Goal: Communication & Community: Participate in discussion

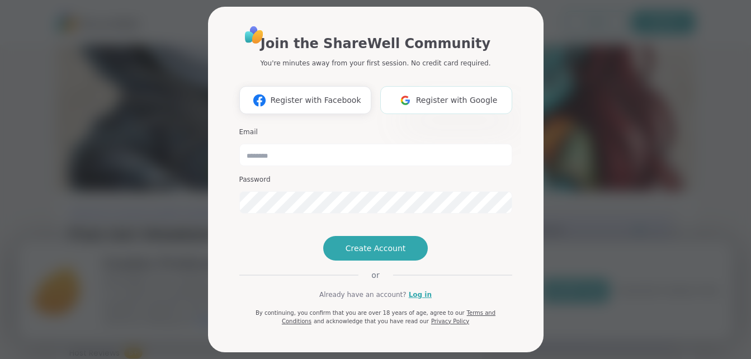
click at [435, 102] on span "Register with Google" at bounding box center [457, 101] width 82 height 12
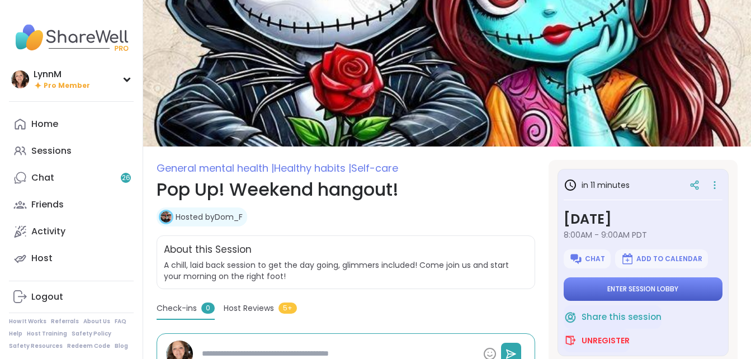
click at [608, 293] on span "Enter session lobby" at bounding box center [643, 289] width 71 height 9
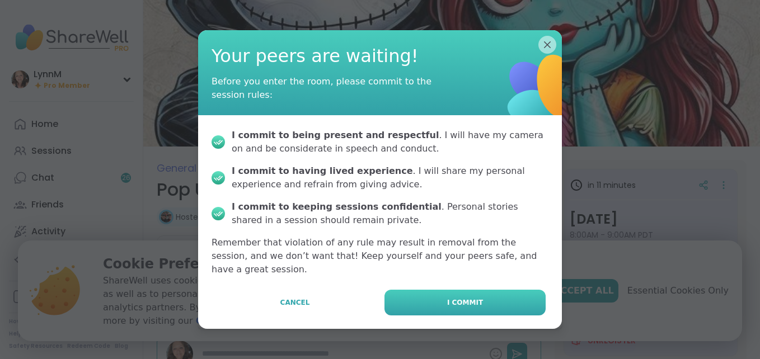
click at [513, 295] on button "I commit" at bounding box center [464, 303] width 161 height 26
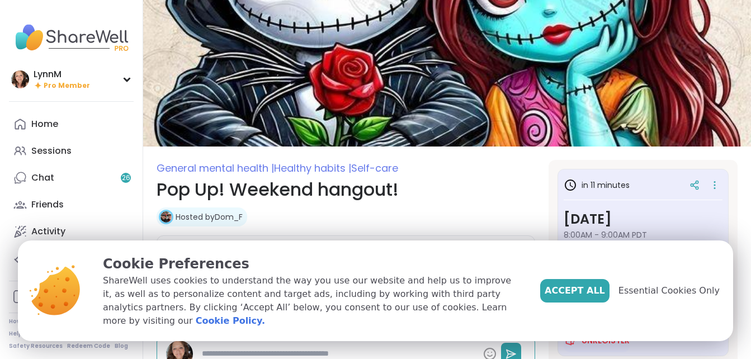
type textarea "*"
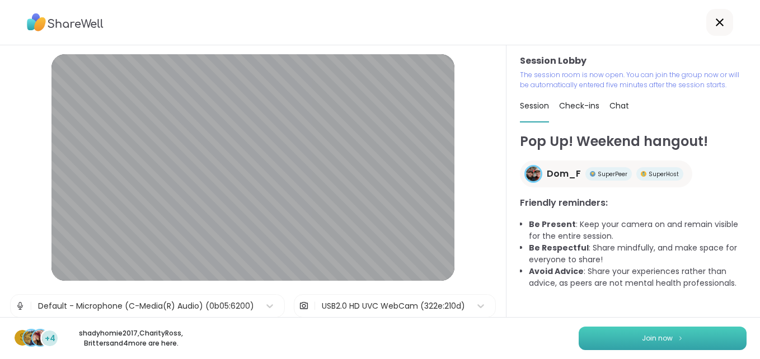
click at [655, 349] on button "Join now" at bounding box center [662, 338] width 168 height 23
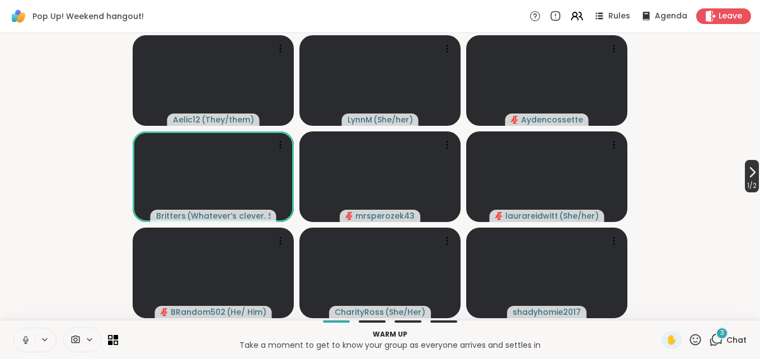
click at [745, 181] on span "1 / 2" at bounding box center [752, 185] width 14 height 13
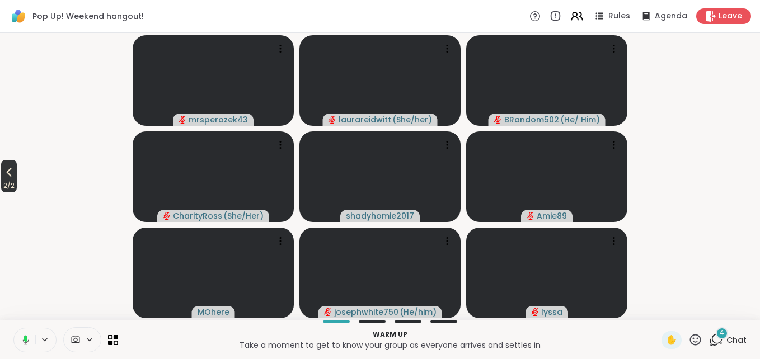
click at [12, 177] on icon at bounding box center [9, 172] width 5 height 9
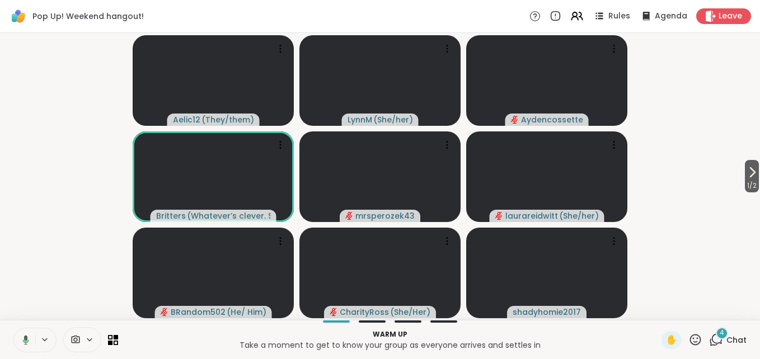
click at [709, 342] on icon at bounding box center [716, 340] width 14 height 14
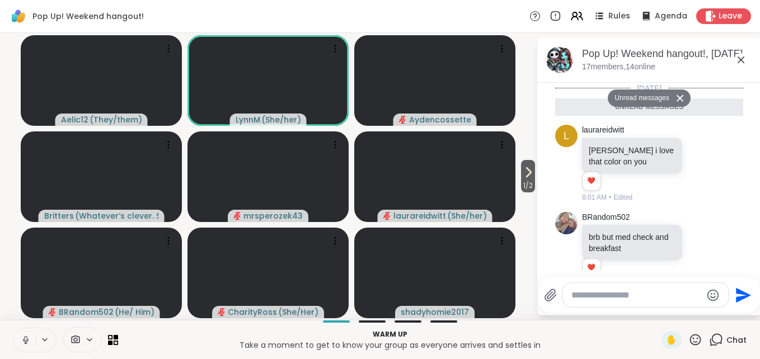
scroll to position [154, 0]
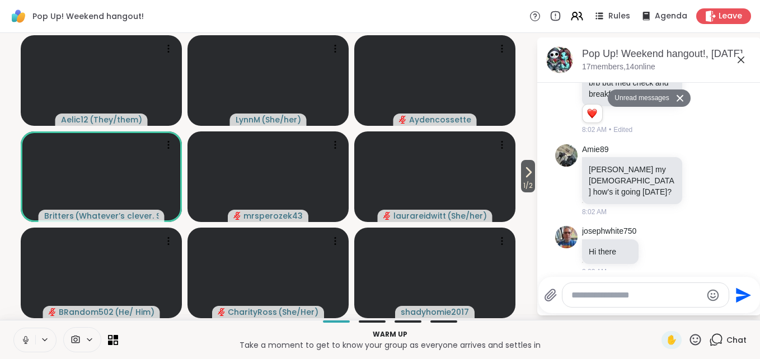
click at [738, 60] on icon at bounding box center [740, 59] width 13 height 13
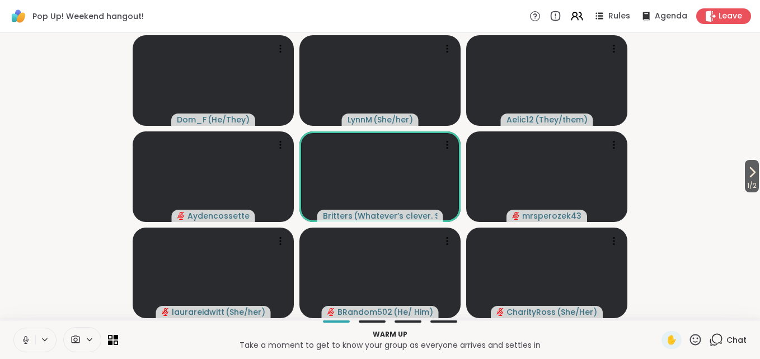
click at [25, 340] on icon at bounding box center [26, 340] width 10 height 10
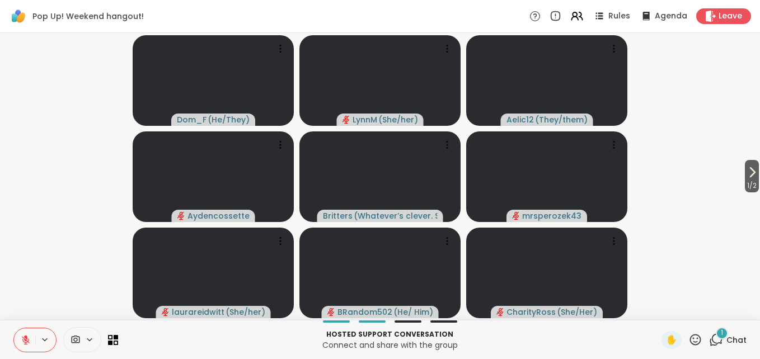
click at [709, 340] on icon at bounding box center [716, 340] width 14 height 14
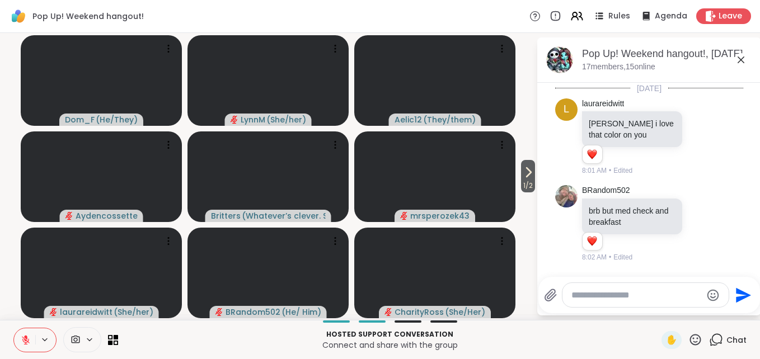
scroll to position [225, 0]
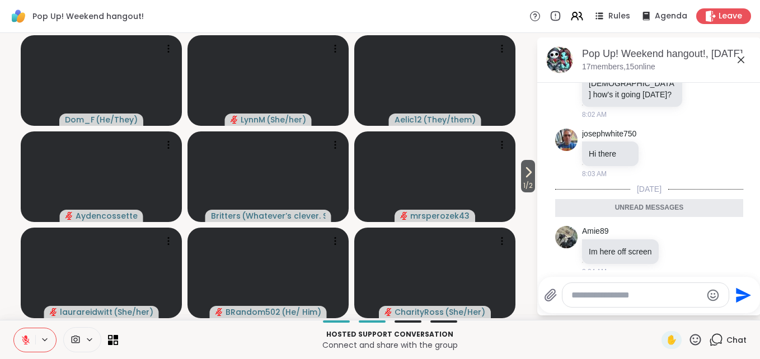
click at [642, 292] on textarea "Type your message" at bounding box center [636, 295] width 130 height 11
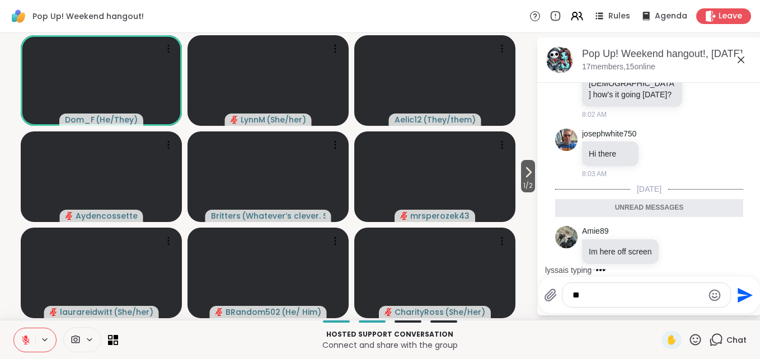
type textarea "*"
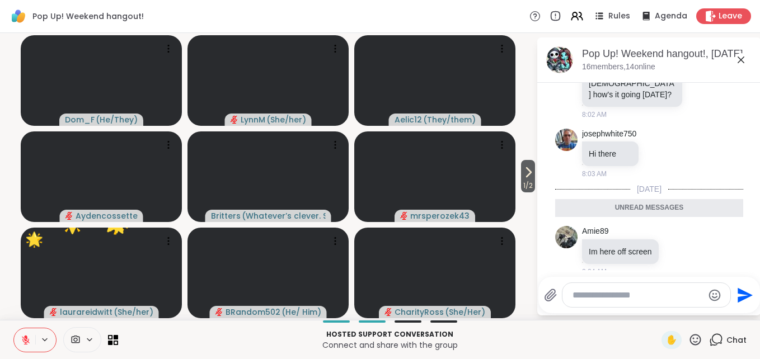
click at [740, 62] on icon at bounding box center [740, 59] width 13 height 13
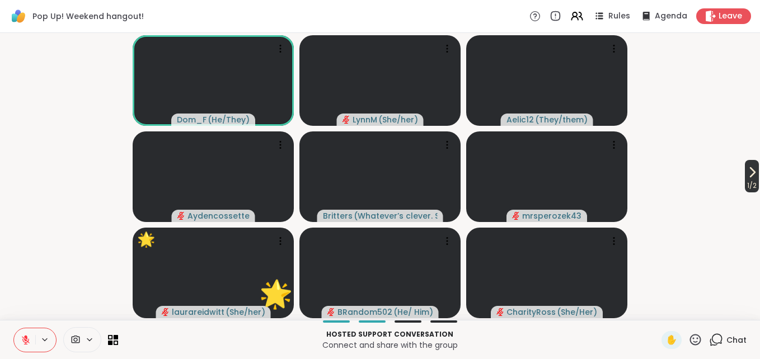
click at [746, 181] on span "1 / 2" at bounding box center [752, 185] width 14 height 13
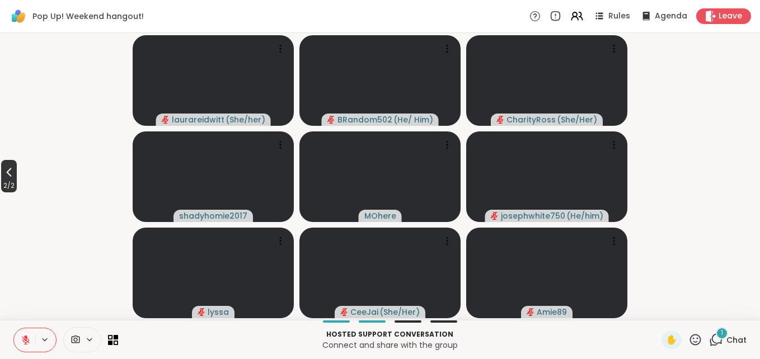
click at [10, 176] on icon at bounding box center [8, 172] width 13 height 13
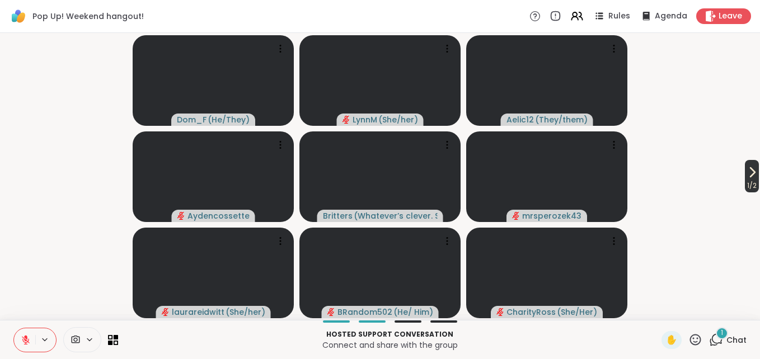
click at [746, 177] on icon at bounding box center [751, 172] width 13 height 13
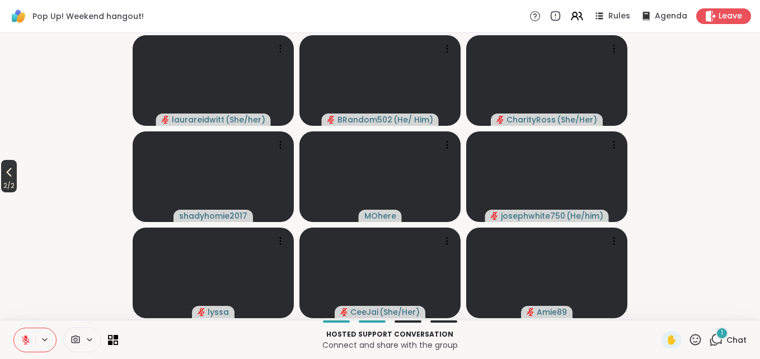
click at [6, 176] on icon at bounding box center [8, 172] width 13 height 13
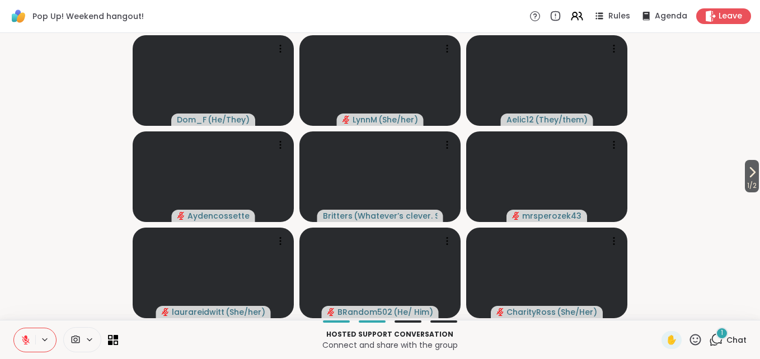
click at [745, 177] on icon at bounding box center [751, 172] width 13 height 13
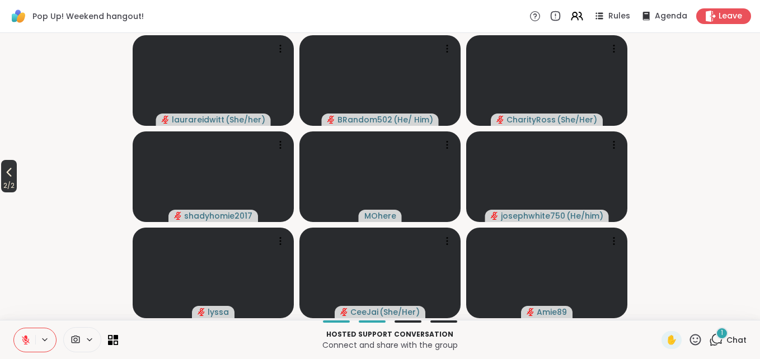
click at [14, 180] on span "2 / 2" at bounding box center [9, 185] width 16 height 13
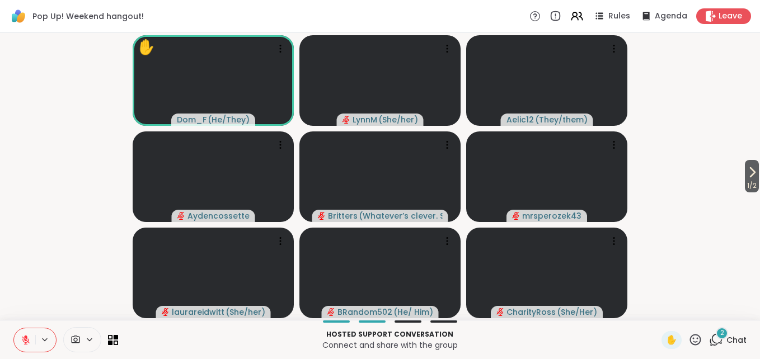
click at [716, 337] on div "2" at bounding box center [722, 333] width 12 height 12
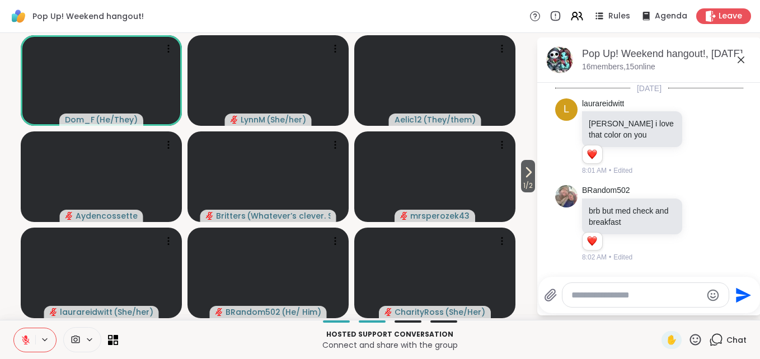
scroll to position [482, 0]
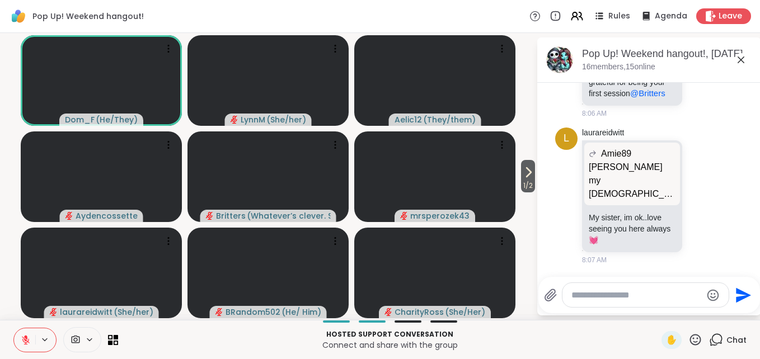
click at [621, 297] on textarea "Type your message" at bounding box center [636, 295] width 130 height 11
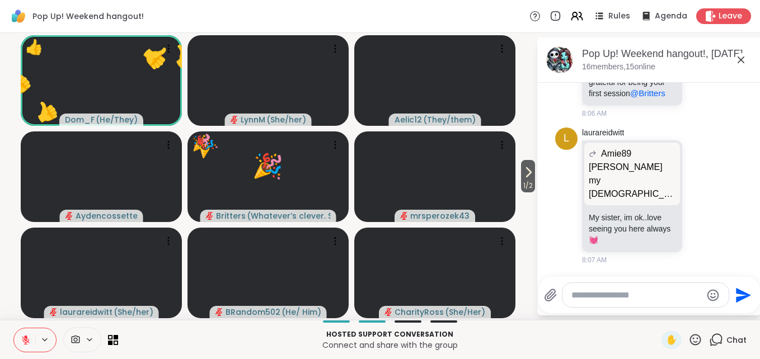
click at [740, 63] on icon at bounding box center [740, 59] width 13 height 13
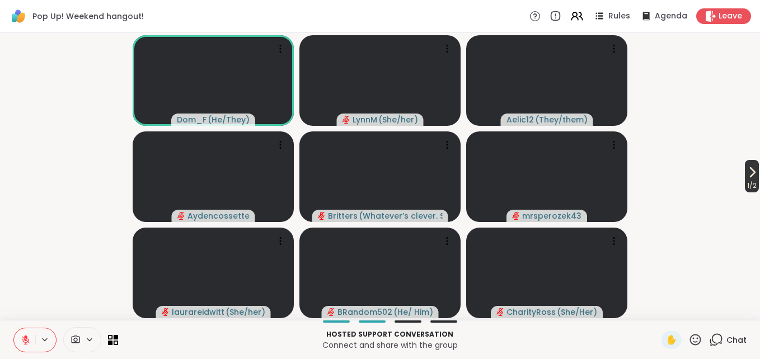
click at [747, 188] on span "1 / 2" at bounding box center [752, 185] width 14 height 13
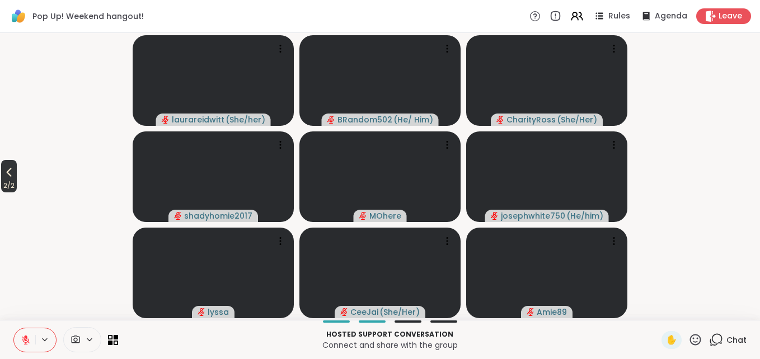
click at [12, 178] on icon at bounding box center [8, 172] width 13 height 13
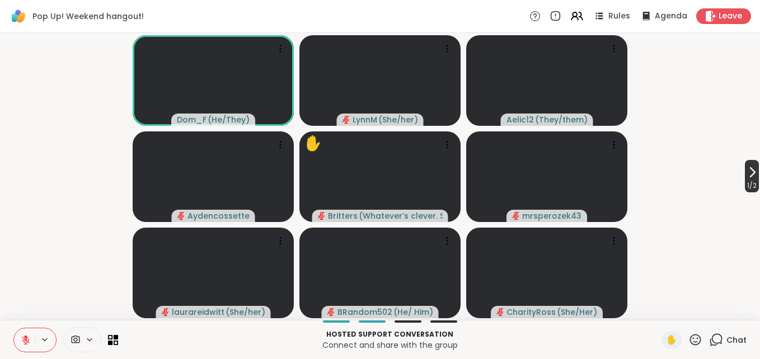
click at [746, 181] on span "1 / 2" at bounding box center [752, 185] width 14 height 13
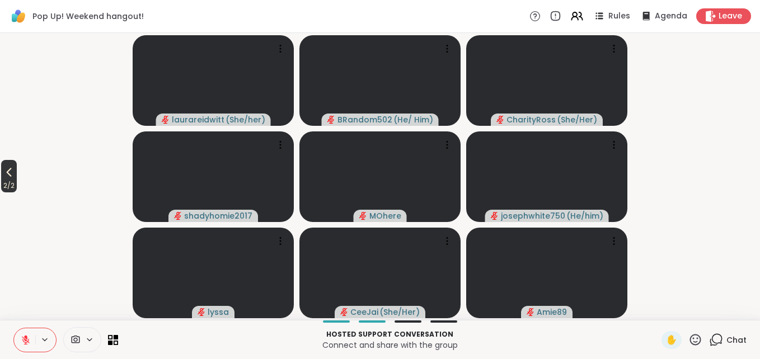
click at [7, 176] on icon at bounding box center [8, 172] width 13 height 13
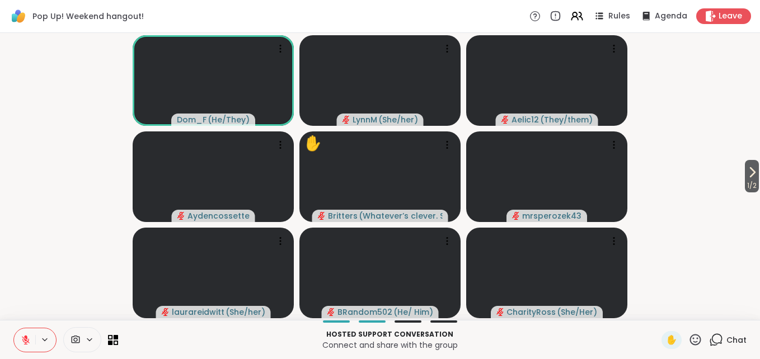
click at [27, 343] on icon at bounding box center [26, 340] width 10 height 10
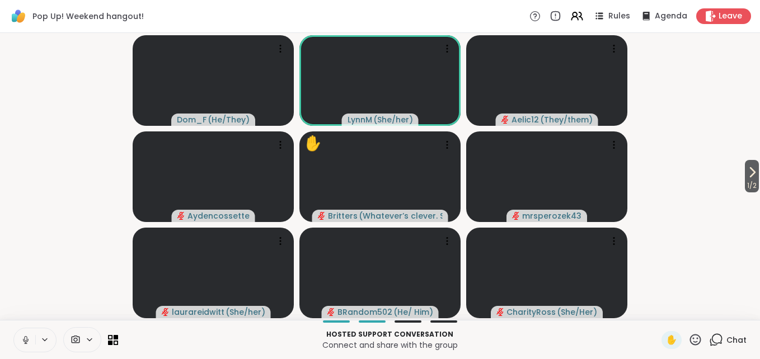
click at [24, 343] on icon at bounding box center [26, 340] width 10 height 10
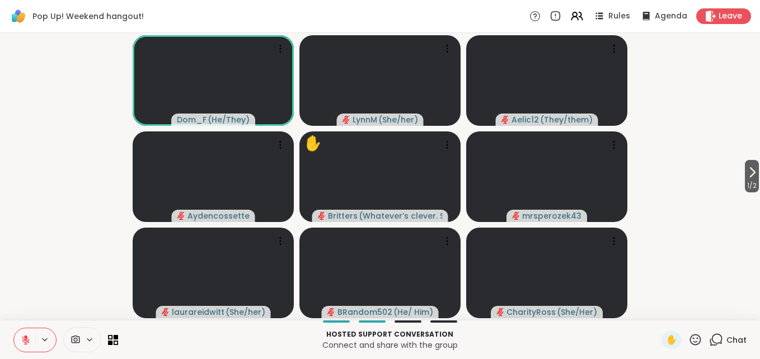
click at [25, 338] on icon at bounding box center [26, 340] width 10 height 10
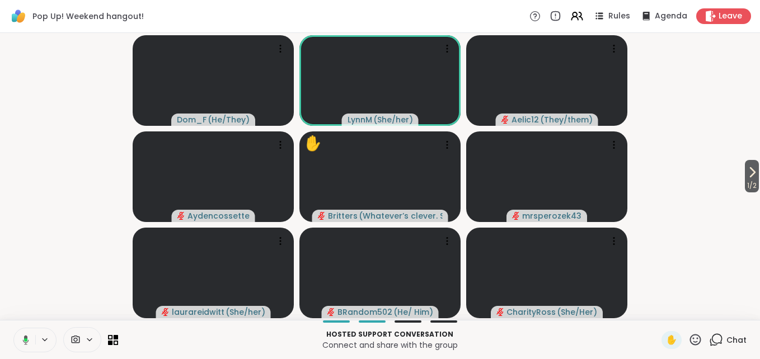
click at [25, 339] on icon at bounding box center [25, 339] width 3 height 3
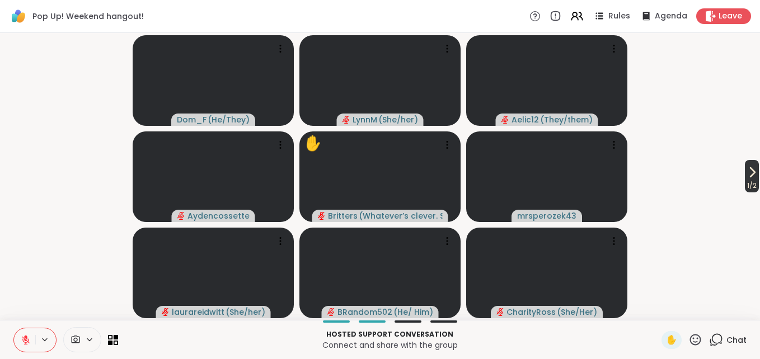
click at [746, 171] on icon at bounding box center [751, 172] width 13 height 13
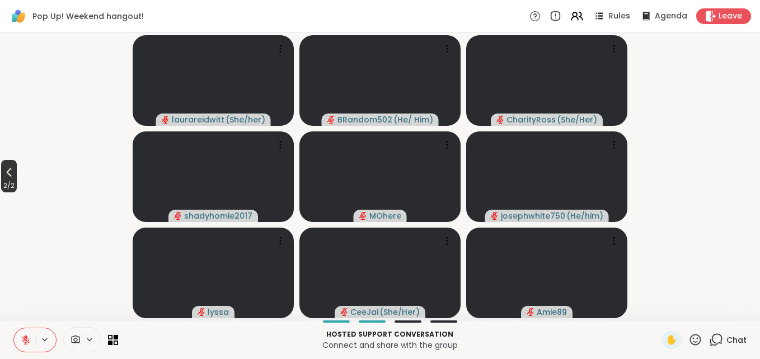
click at [13, 172] on icon at bounding box center [8, 172] width 13 height 13
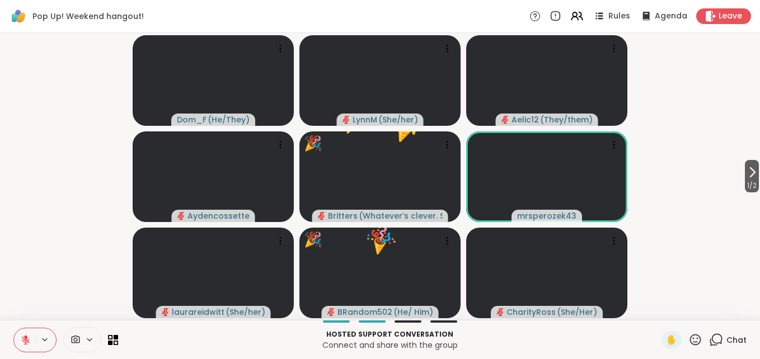
click at [688, 341] on icon at bounding box center [695, 340] width 14 height 14
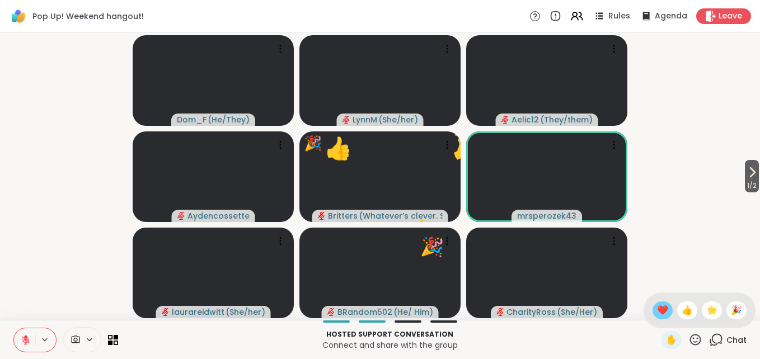
click at [657, 310] on span "❤️" at bounding box center [662, 310] width 11 height 13
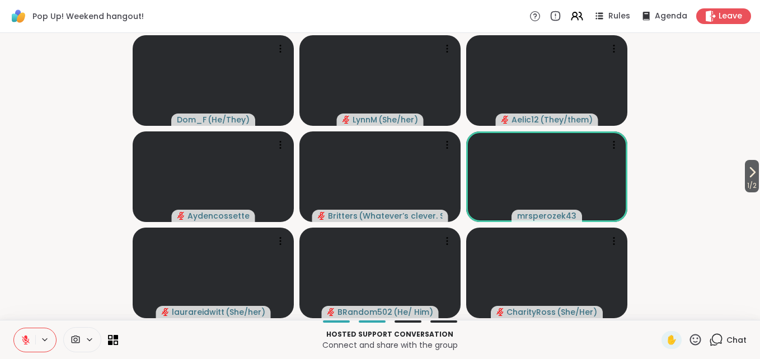
click at [710, 340] on icon at bounding box center [716, 340] width 14 height 14
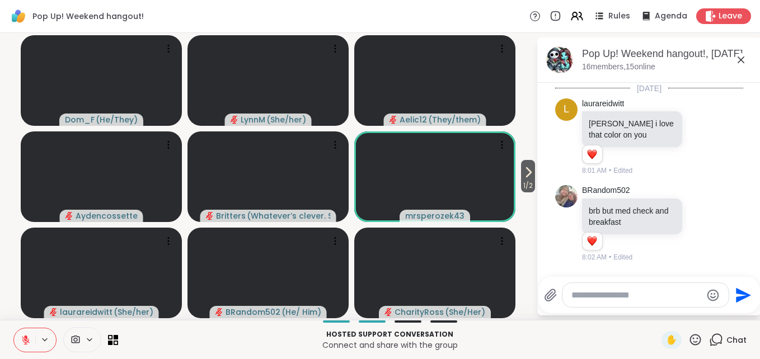
scroll to position [444, 0]
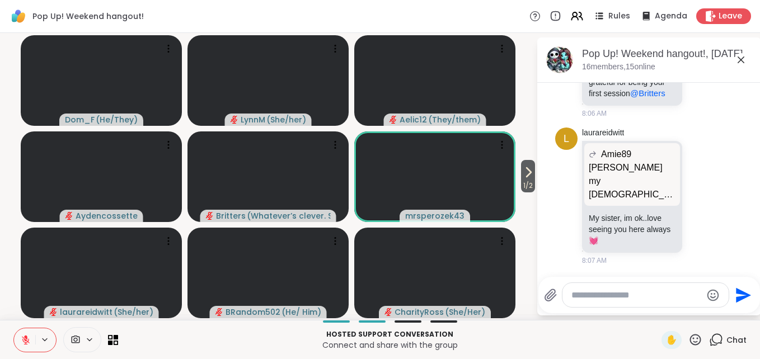
click at [600, 296] on textarea "Type your message" at bounding box center [636, 295] width 130 height 11
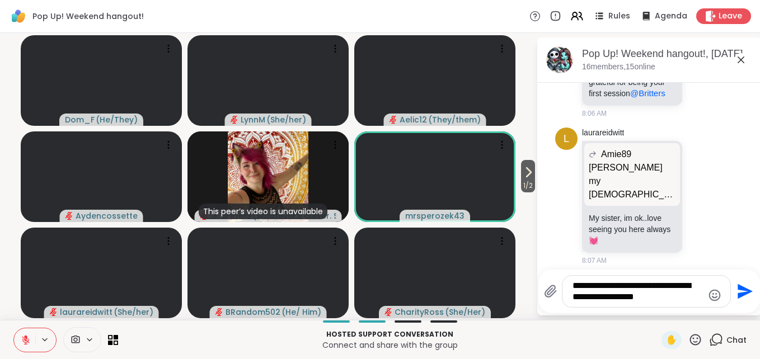
click at [661, 298] on textarea "**********" at bounding box center [637, 291] width 130 height 22
click at [670, 294] on textarea "**********" at bounding box center [637, 291] width 130 height 22
click at [664, 299] on textarea "**********" at bounding box center [637, 291] width 130 height 22
type textarea "**********"
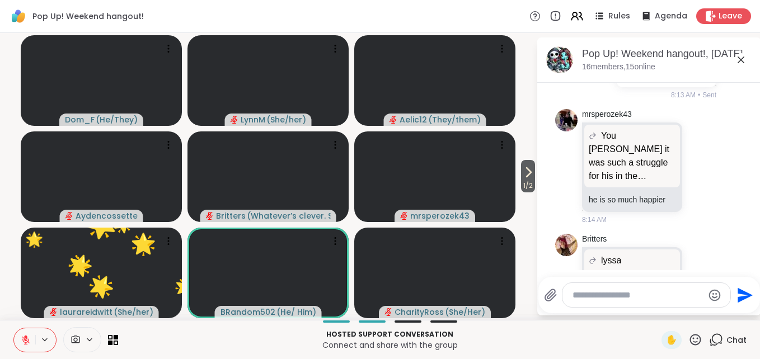
scroll to position [853, 0]
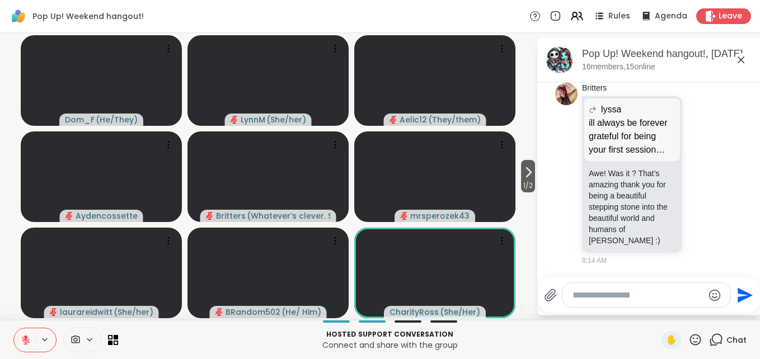
click at [738, 58] on icon at bounding box center [740, 59] width 13 height 13
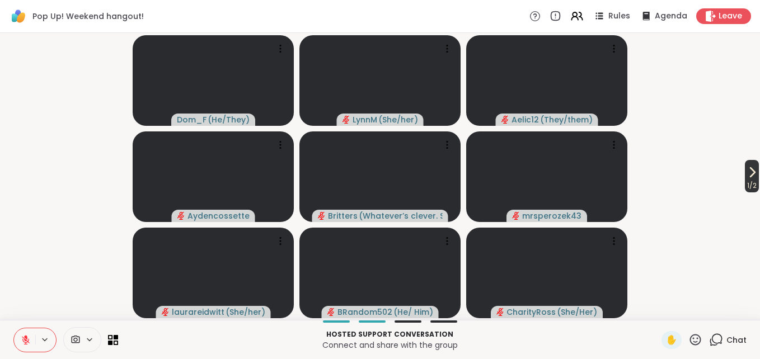
click at [747, 179] on span "1 / 2" at bounding box center [752, 185] width 14 height 13
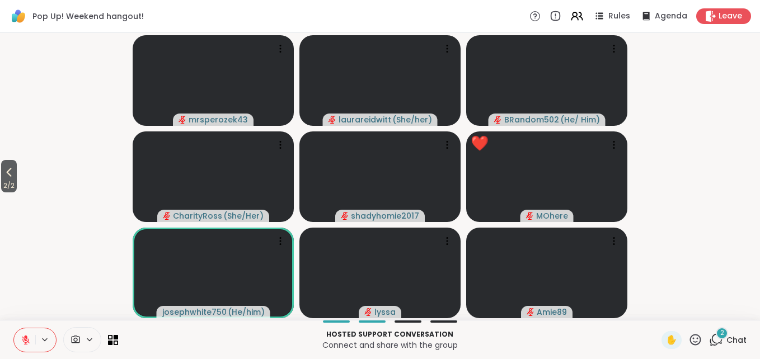
click at [688, 339] on icon at bounding box center [695, 340] width 14 height 14
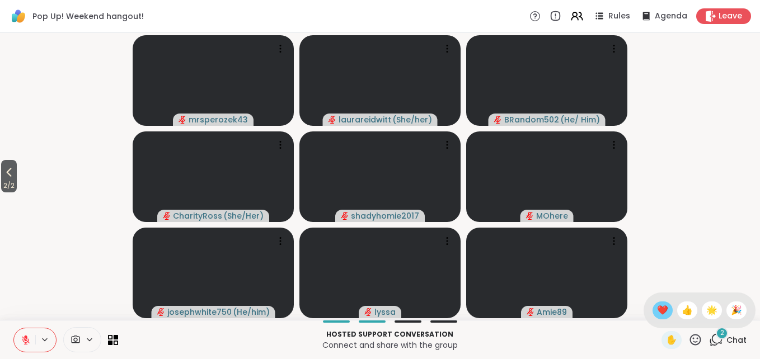
click at [657, 310] on span "❤️" at bounding box center [662, 310] width 11 height 13
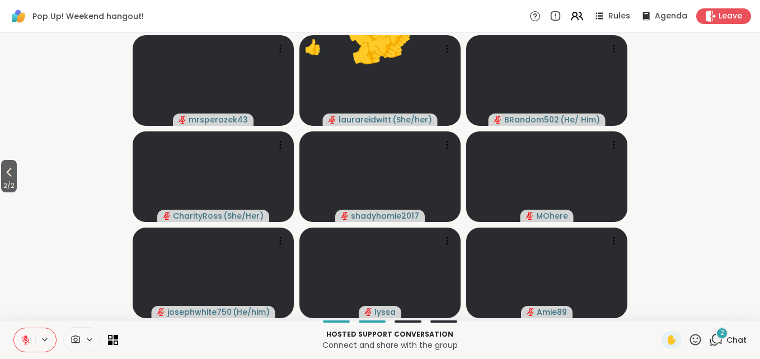
click at [710, 340] on icon at bounding box center [716, 340] width 14 height 14
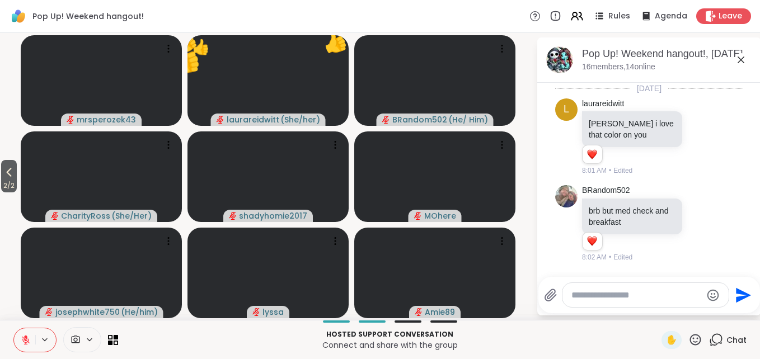
scroll to position [1010, 0]
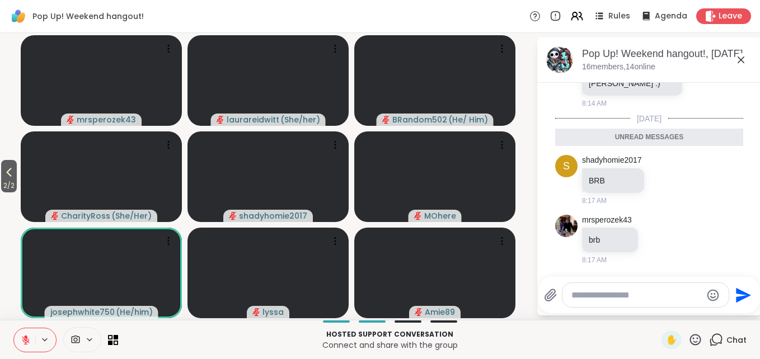
click at [740, 61] on icon at bounding box center [740, 59] width 13 height 13
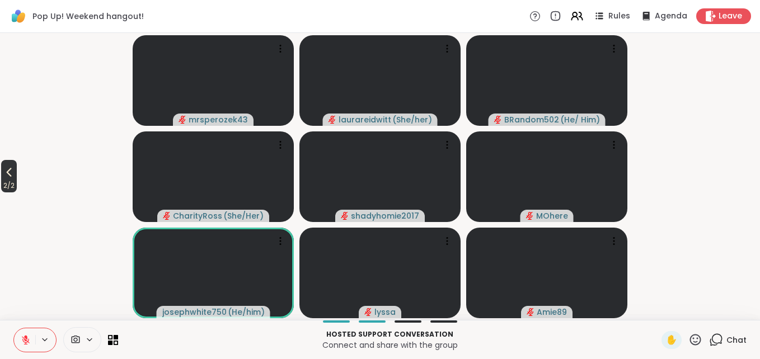
click at [11, 174] on icon at bounding box center [9, 172] width 5 height 9
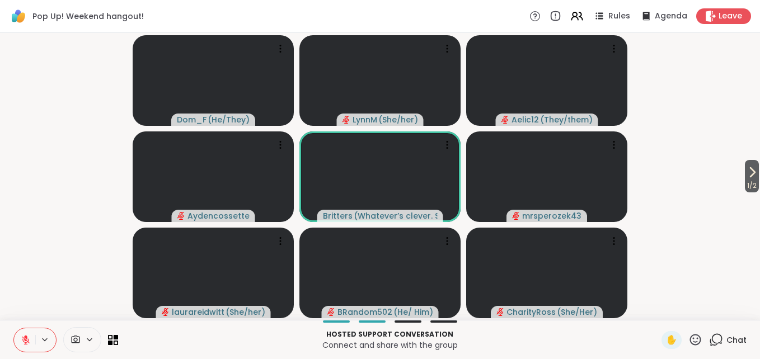
click at [726, 342] on span "Chat" at bounding box center [736, 340] width 20 height 11
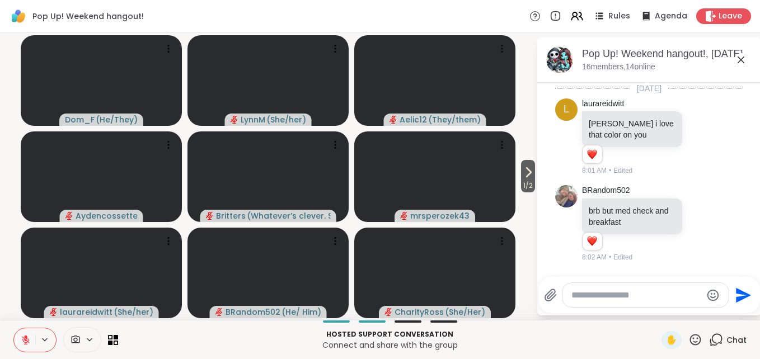
scroll to position [972, 0]
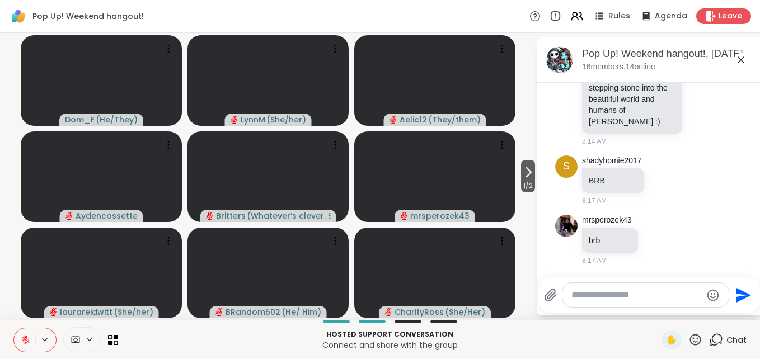
click at [624, 296] on textarea "Type your message" at bounding box center [636, 295] width 130 height 11
type textarea "***"
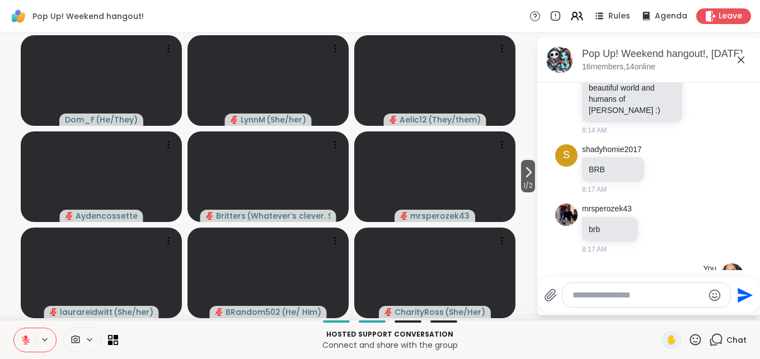
scroll to position [1032, 0]
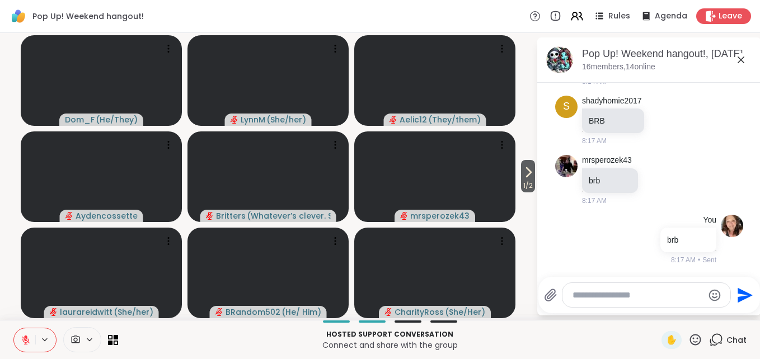
click at [740, 293] on icon "Send" at bounding box center [744, 295] width 15 height 15
click at [740, 300] on icon "Send" at bounding box center [744, 295] width 15 height 15
click at [742, 297] on icon "Send" at bounding box center [744, 295] width 15 height 15
click at [741, 292] on icon "Send" at bounding box center [744, 295] width 15 height 15
click at [742, 60] on icon at bounding box center [740, 59] width 13 height 13
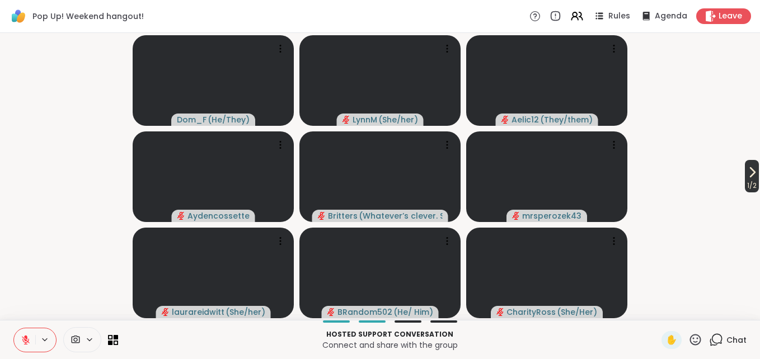
click at [745, 177] on button "1 / 2" at bounding box center [752, 176] width 14 height 32
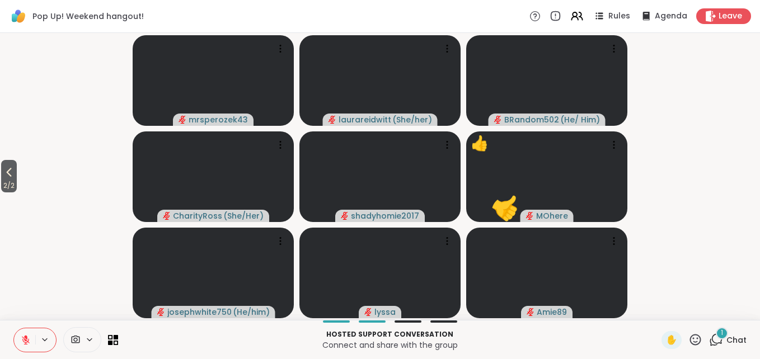
click at [709, 339] on icon at bounding box center [716, 340] width 14 height 14
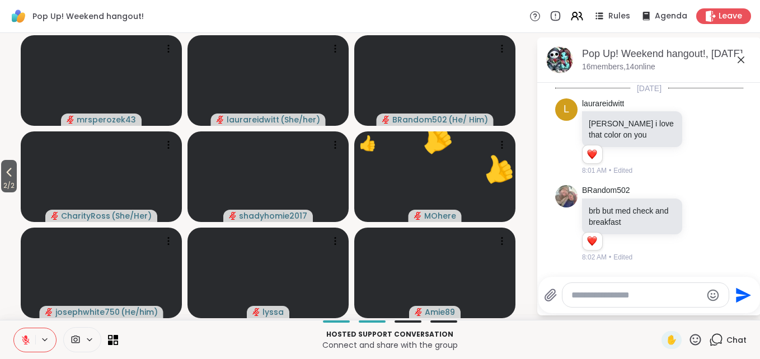
scroll to position [1130, 0]
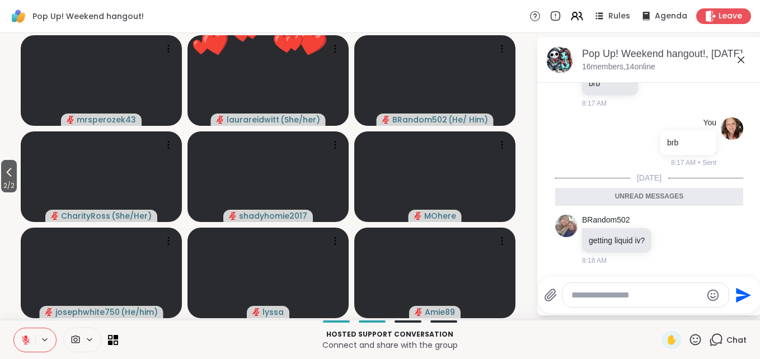
click at [740, 61] on icon at bounding box center [740, 59] width 13 height 13
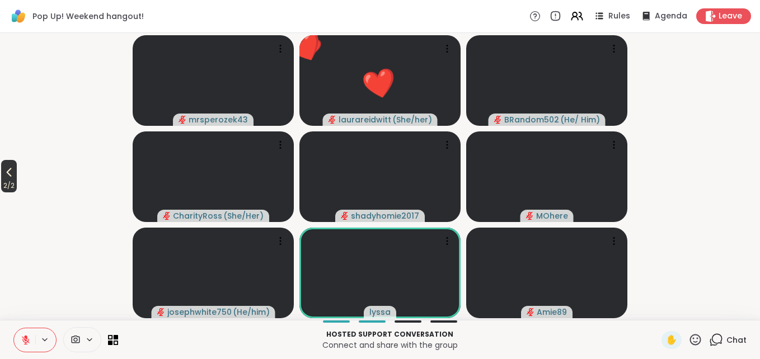
click at [11, 180] on span "2 / 2" at bounding box center [9, 185] width 16 height 13
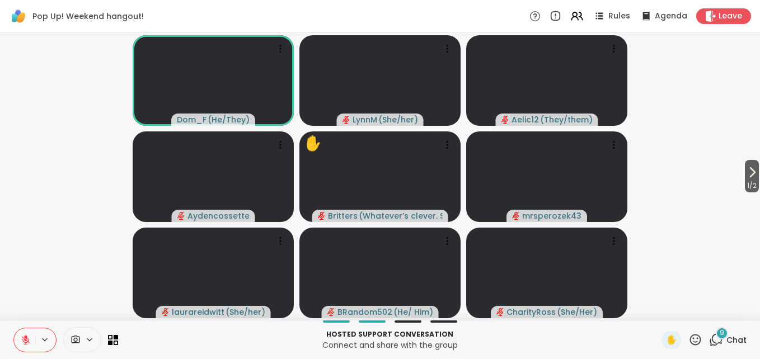
click at [25, 339] on icon at bounding box center [26, 340] width 8 height 8
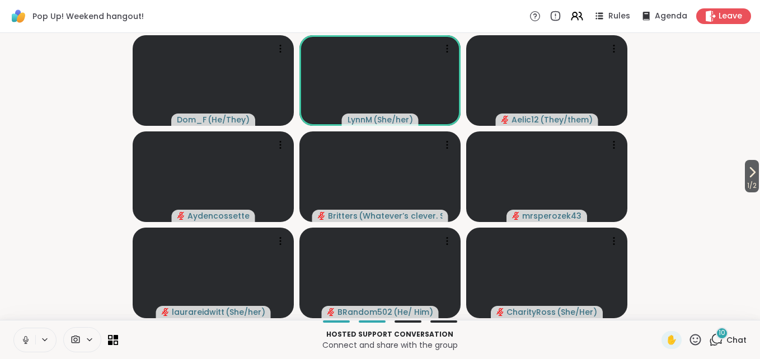
click at [25, 339] on icon at bounding box center [26, 340] width 10 height 10
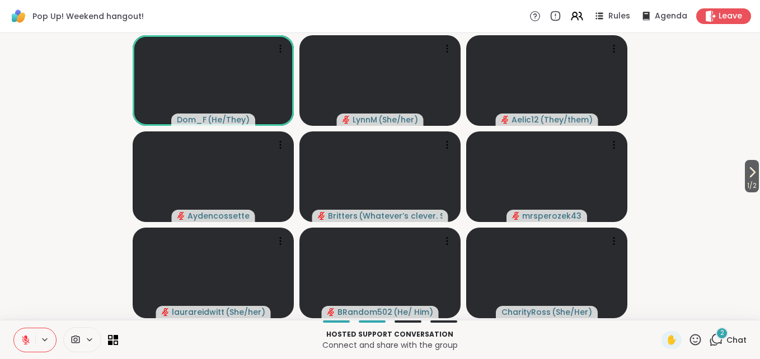
click at [709, 338] on icon at bounding box center [716, 340] width 14 height 14
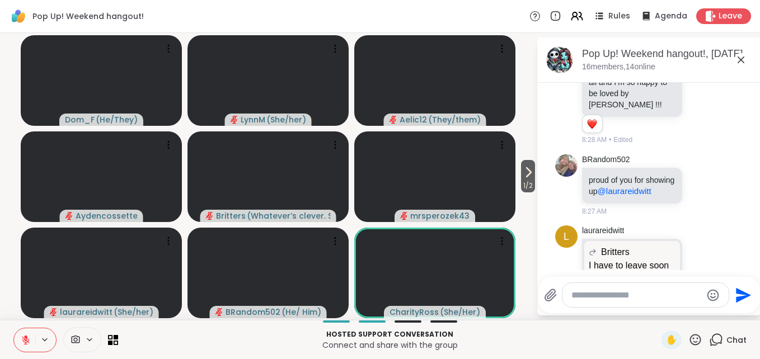
scroll to position [2354, 0]
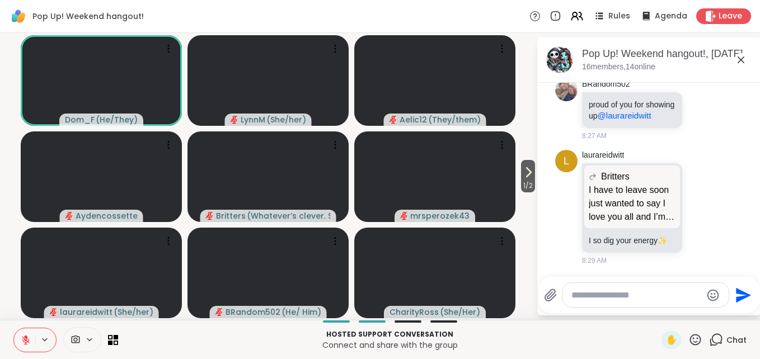
click at [27, 342] on icon at bounding box center [26, 340] width 8 height 8
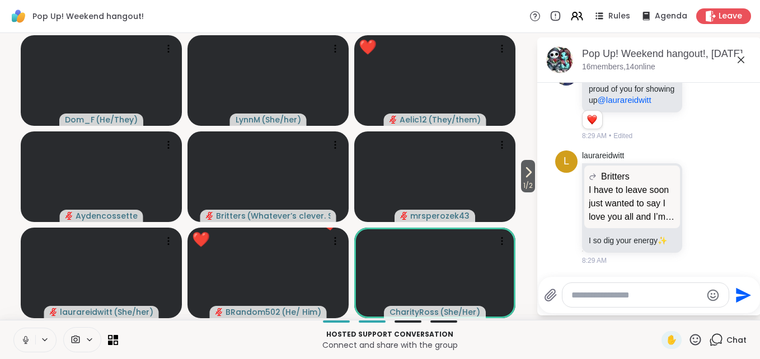
click at [25, 340] on icon at bounding box center [25, 338] width 3 height 5
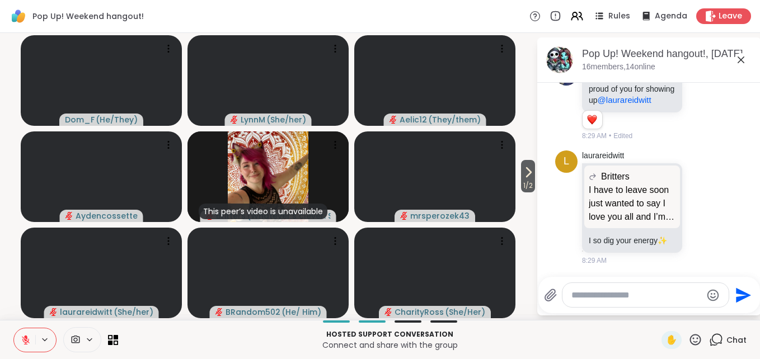
click at [738, 61] on icon at bounding box center [740, 59] width 13 height 13
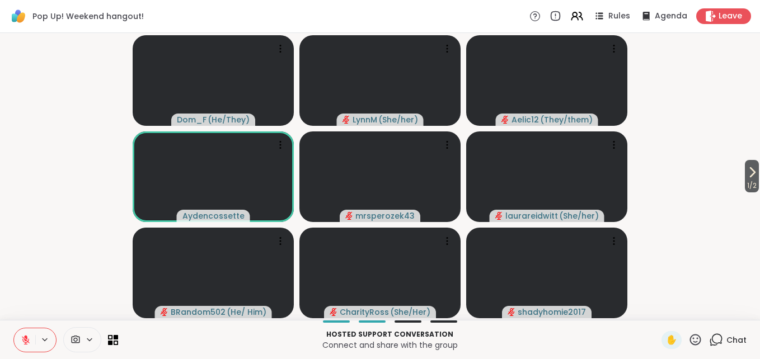
click at [751, 175] on html "Pop Up! Weekend hangout! Rules Agenda Leave 1 / 2 Dom_F ( He/They ) [PERSON_NAM…" at bounding box center [380, 179] width 760 height 359
click at [746, 179] on span "1 / 2" at bounding box center [752, 185] width 14 height 13
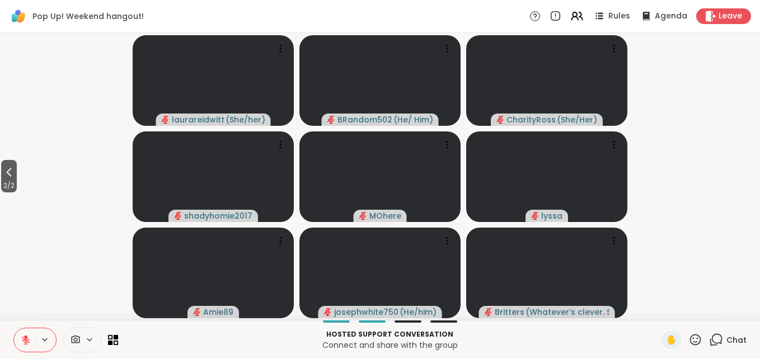
click at [728, 342] on span "Chat" at bounding box center [736, 340] width 20 height 11
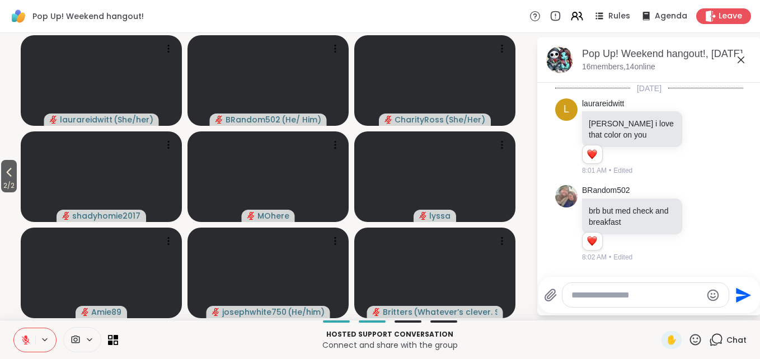
scroll to position [2375, 0]
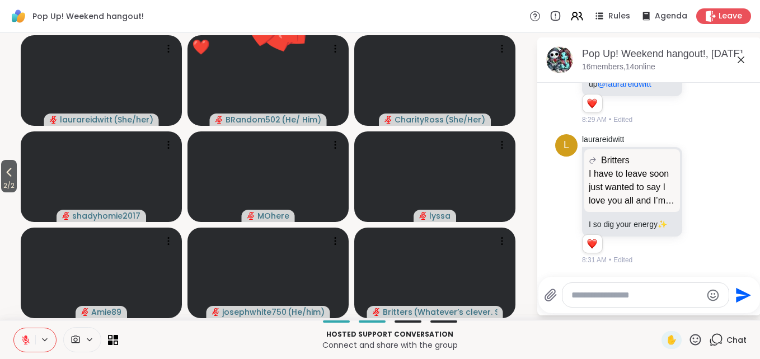
click at [605, 294] on textarea "Type your message" at bounding box center [636, 295] width 130 height 11
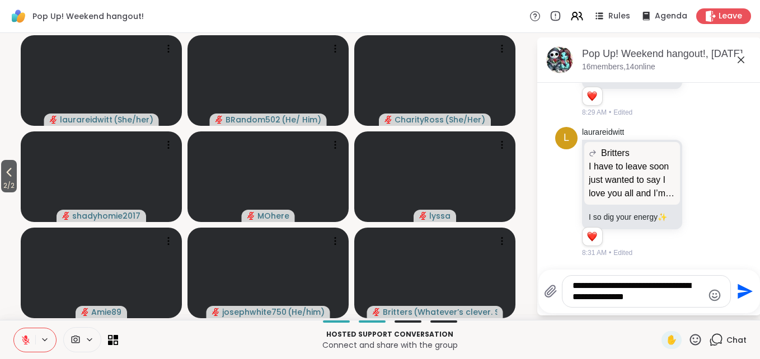
type textarea "**********"
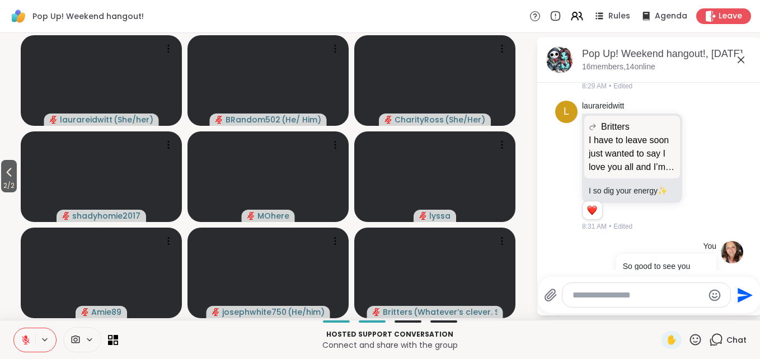
scroll to position [2457, 0]
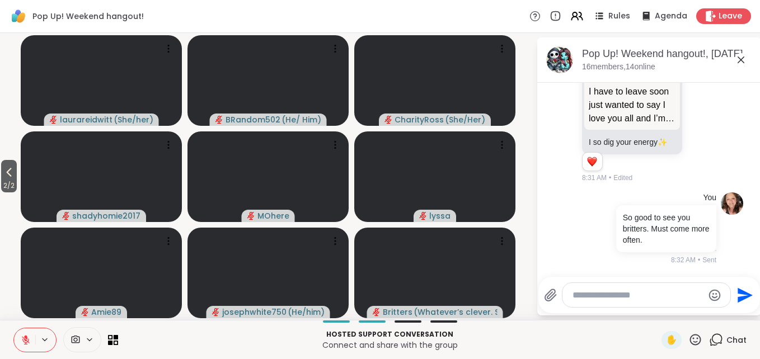
click at [741, 59] on icon at bounding box center [740, 60] width 7 height 7
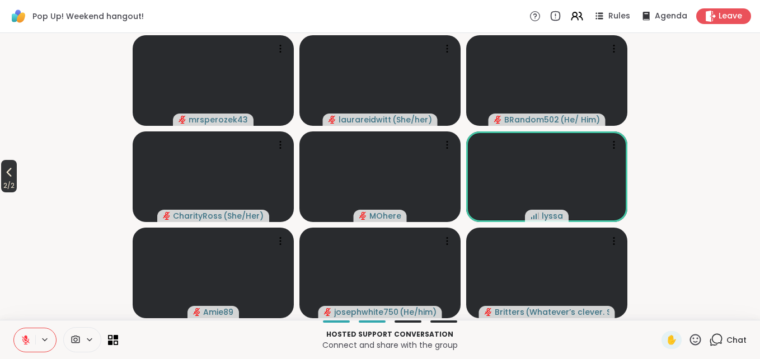
click at [13, 180] on span "2 / 2" at bounding box center [9, 185] width 16 height 13
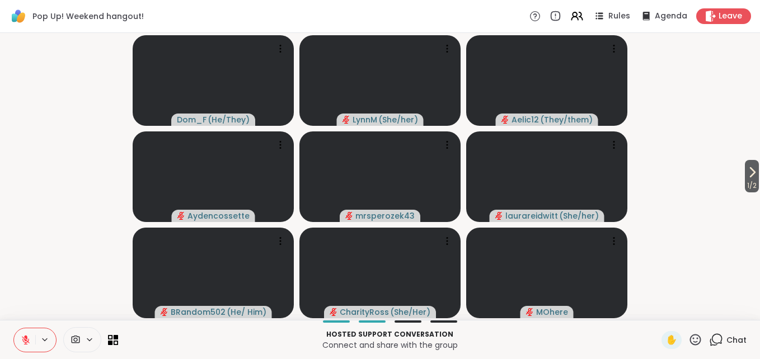
click at [688, 341] on icon at bounding box center [695, 340] width 14 height 14
click at [657, 310] on span "❤️" at bounding box center [662, 310] width 11 height 13
click at [690, 342] on icon at bounding box center [695, 339] width 11 height 11
click at [657, 310] on span "❤️" at bounding box center [662, 310] width 11 height 13
click at [751, 182] on html "Pop Up! Weekend hangout! Rules Agenda Leave 1 / 2 Dom_F ( He/They ) [PERSON_NAM…" at bounding box center [380, 179] width 760 height 359
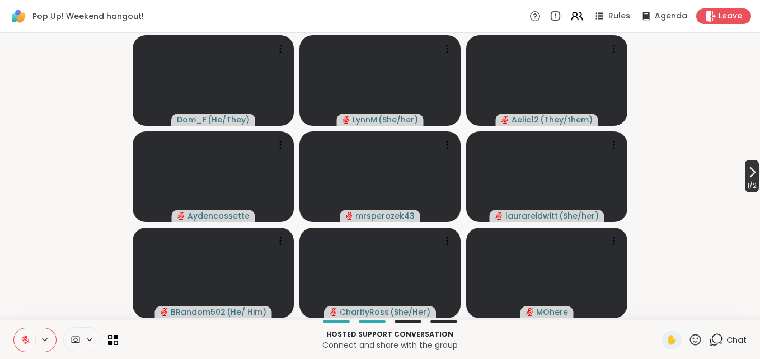
click at [746, 177] on icon at bounding box center [751, 172] width 13 height 13
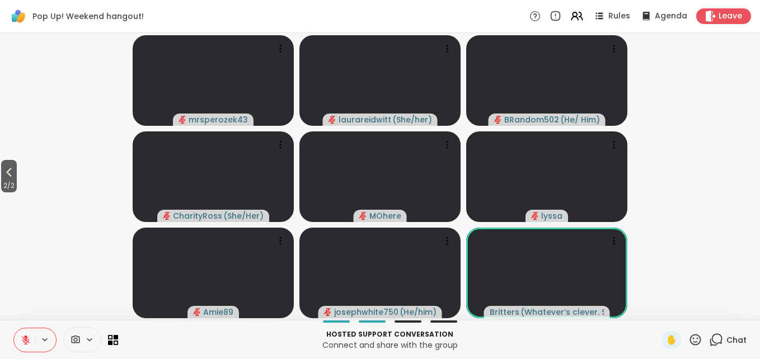
click at [712, 343] on icon at bounding box center [717, 339] width 11 height 10
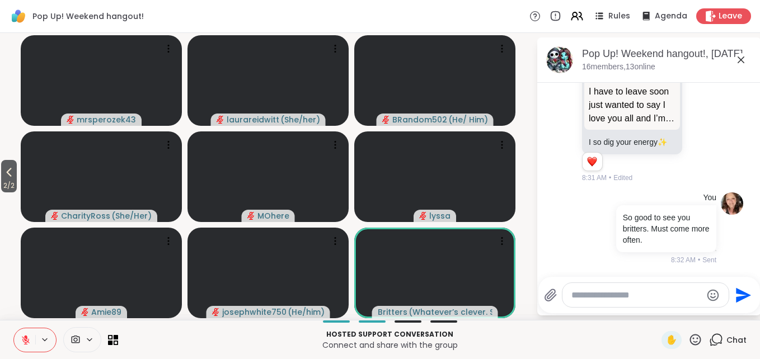
click at [740, 60] on icon at bounding box center [740, 60] width 7 height 7
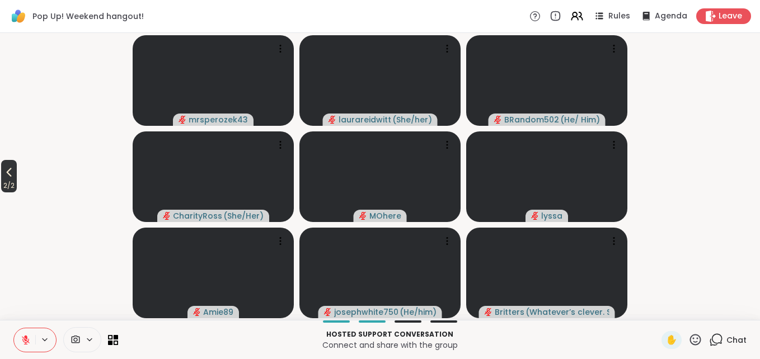
click at [9, 173] on icon at bounding box center [9, 172] width 5 height 9
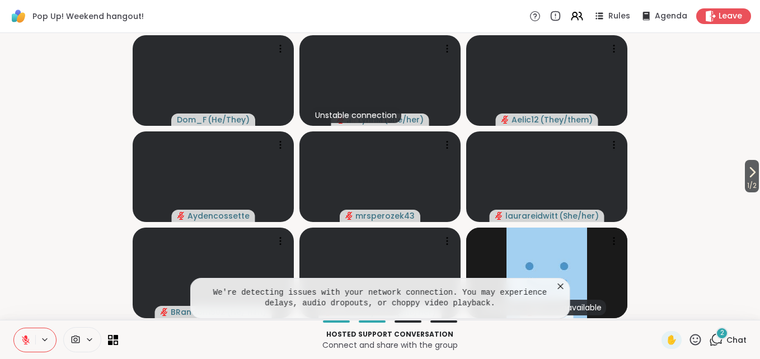
click at [559, 286] on icon at bounding box center [560, 286] width 11 height 11
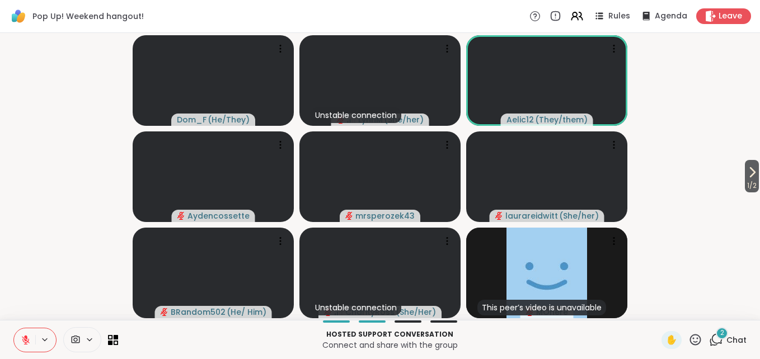
click at [709, 341] on icon at bounding box center [716, 340] width 14 height 14
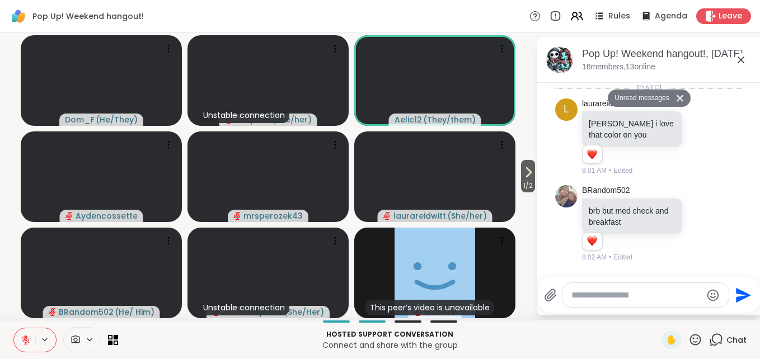
scroll to position [2764, 0]
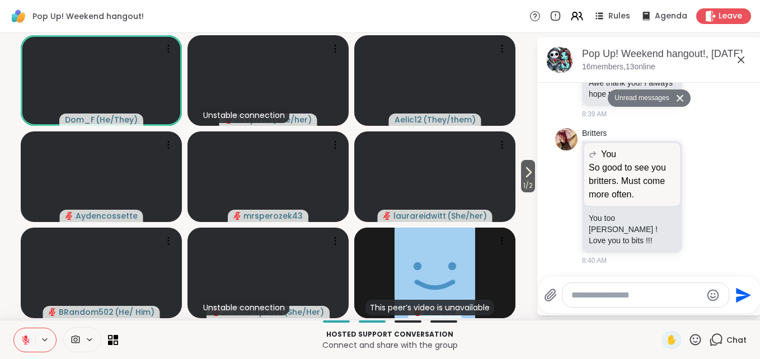
click at [741, 59] on icon at bounding box center [740, 59] width 13 height 13
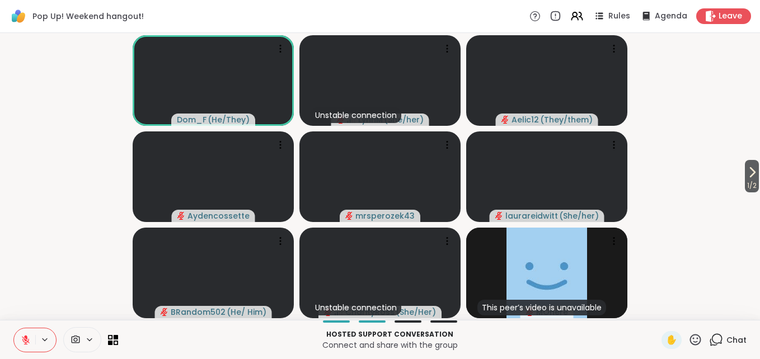
click at [24, 339] on icon at bounding box center [26, 340] width 10 height 10
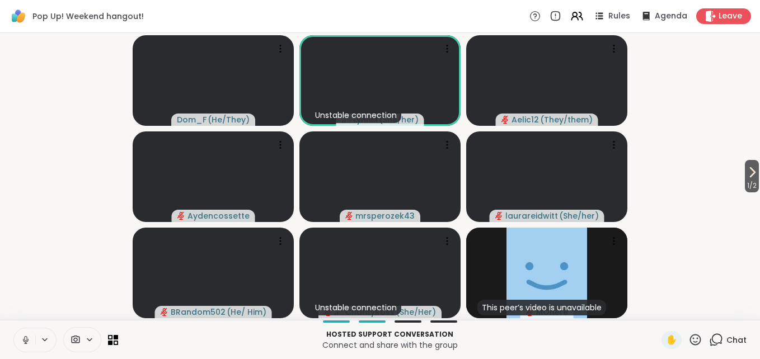
click at [24, 338] on icon at bounding box center [26, 340] width 10 height 10
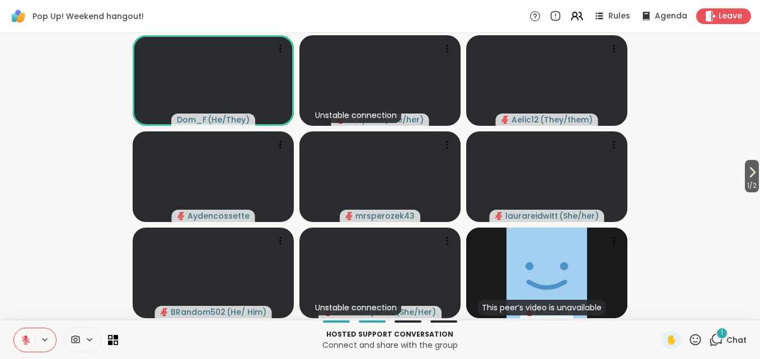
click at [716, 336] on div "1" at bounding box center [722, 333] width 12 height 12
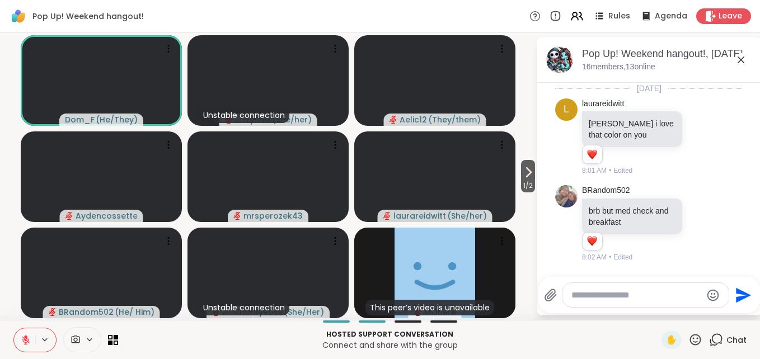
scroll to position [2846, 0]
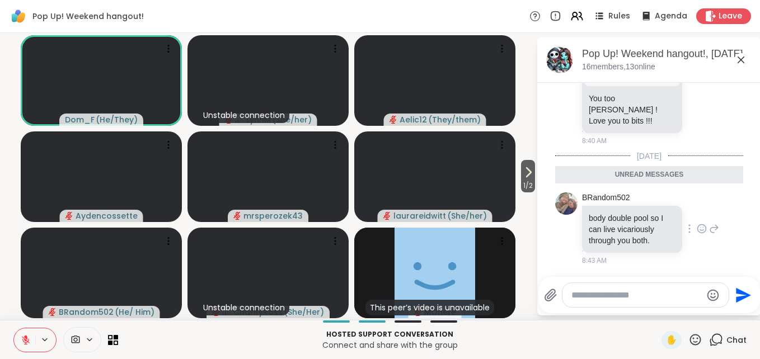
click at [697, 228] on icon at bounding box center [702, 228] width 10 height 11
click at [697, 210] on div "Select Reaction: Heart" at bounding box center [702, 211] width 10 height 10
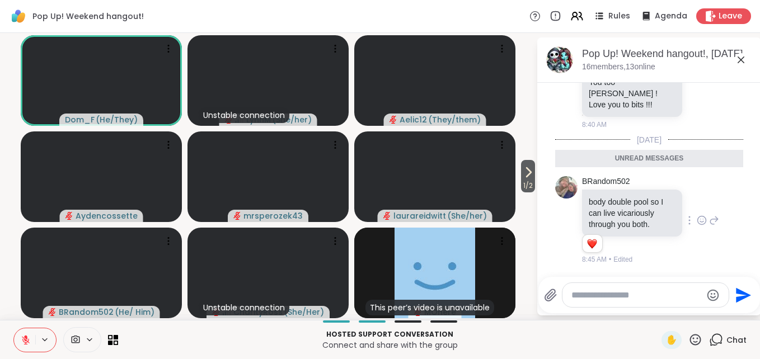
scroll to position [2862, 0]
click at [739, 62] on icon at bounding box center [740, 59] width 13 height 13
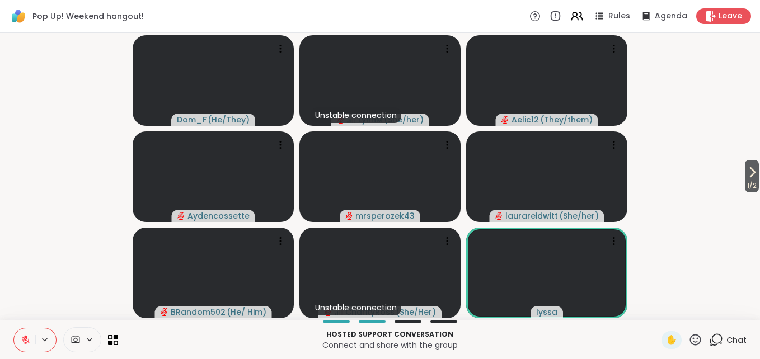
click at [710, 339] on icon at bounding box center [716, 340] width 14 height 14
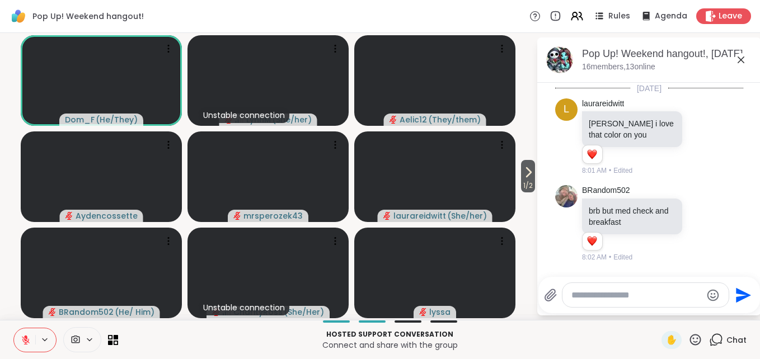
scroll to position [2824, 0]
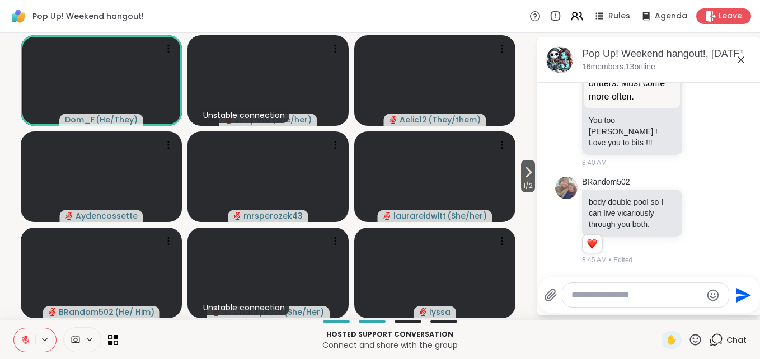
click at [610, 297] on textarea "Type your message" at bounding box center [636, 295] width 130 height 11
type textarea "***"
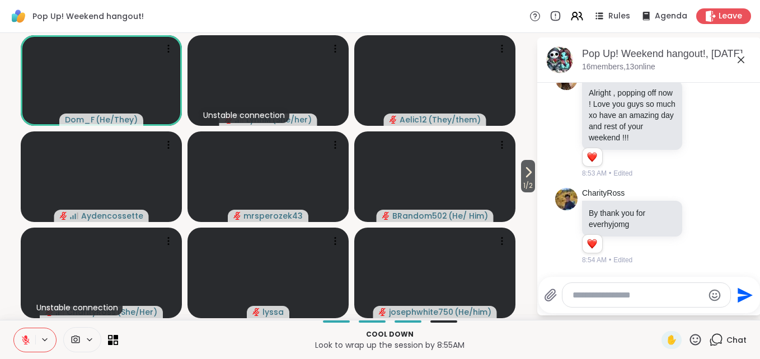
scroll to position [3221, 0]
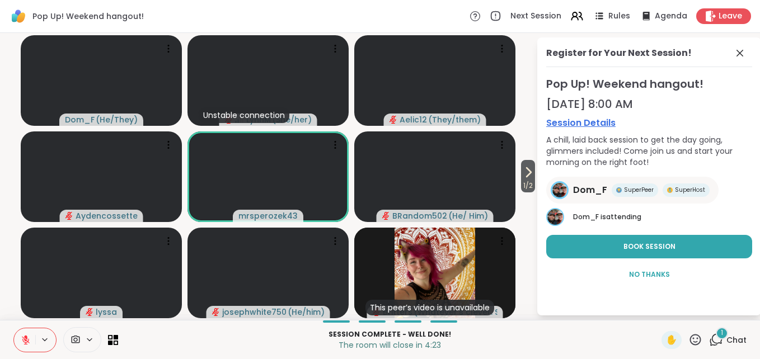
click at [709, 340] on icon at bounding box center [716, 340] width 14 height 14
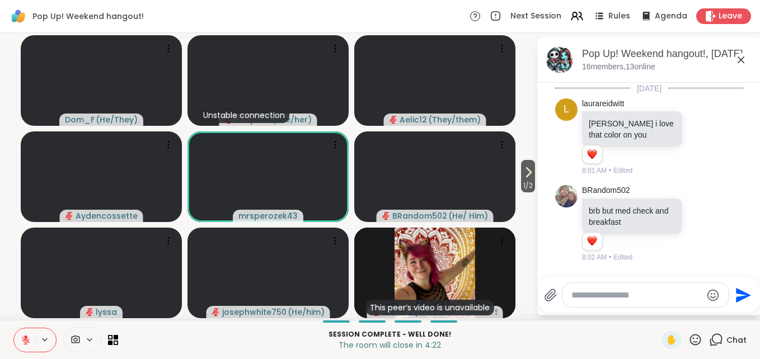
scroll to position [3400, 0]
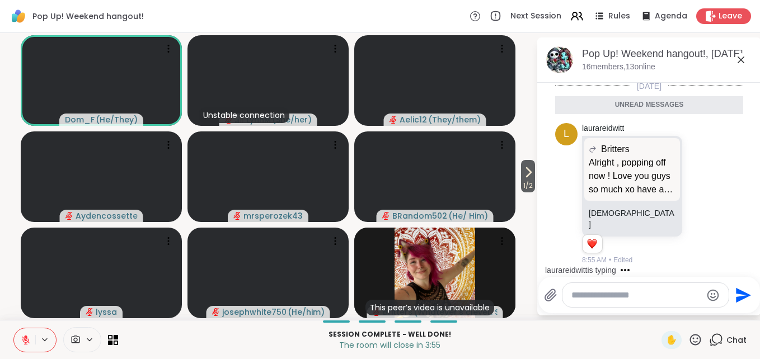
click at [24, 342] on icon at bounding box center [26, 340] width 10 height 10
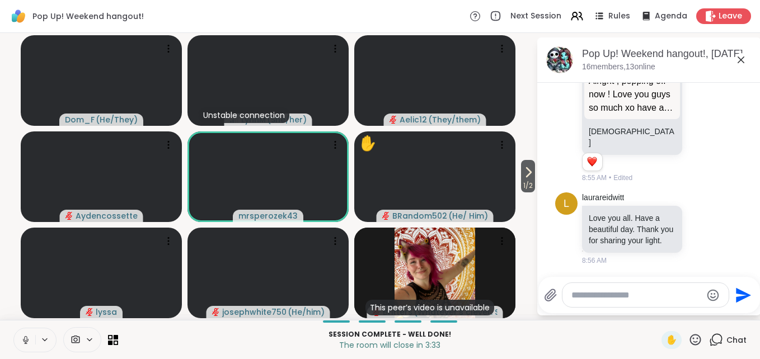
scroll to position [3482, 0]
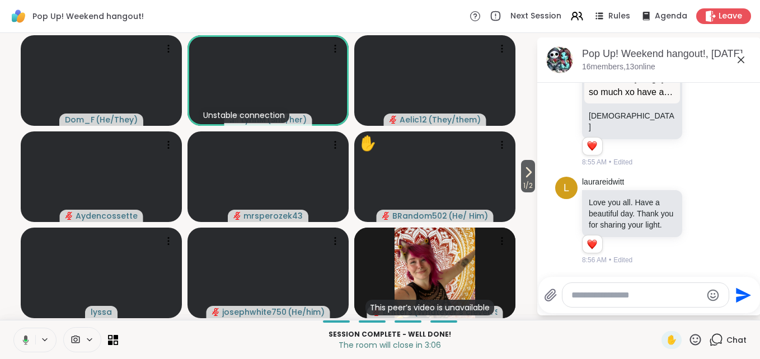
click at [26, 342] on icon at bounding box center [26, 340] width 6 height 10
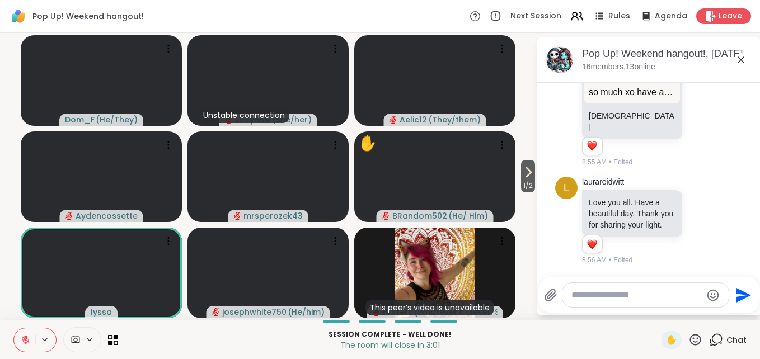
click at [26, 342] on icon at bounding box center [26, 340] width 8 height 8
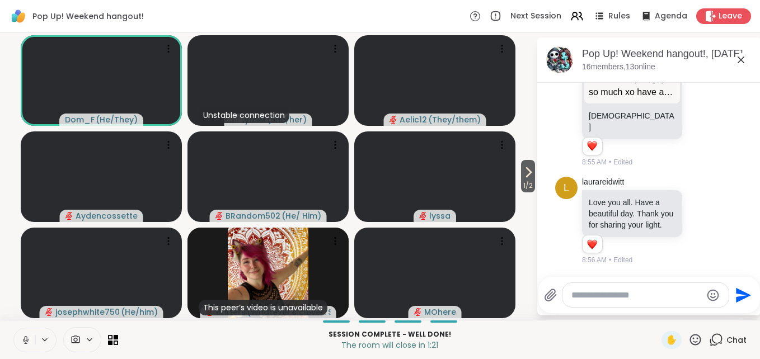
click at [25, 338] on icon at bounding box center [25, 338] width 3 height 5
